Goal: Task Accomplishment & Management: Manage account settings

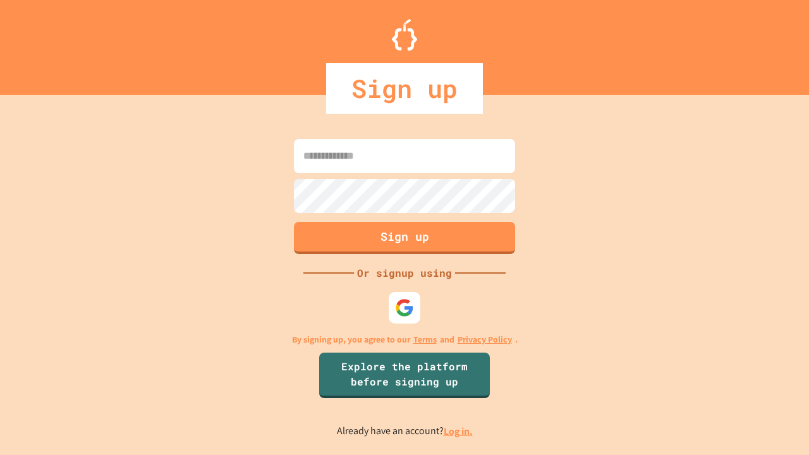
click at [459, 431] on link "Log in." at bounding box center [458, 431] width 29 height 13
